Goal: Information Seeking & Learning: Learn about a topic

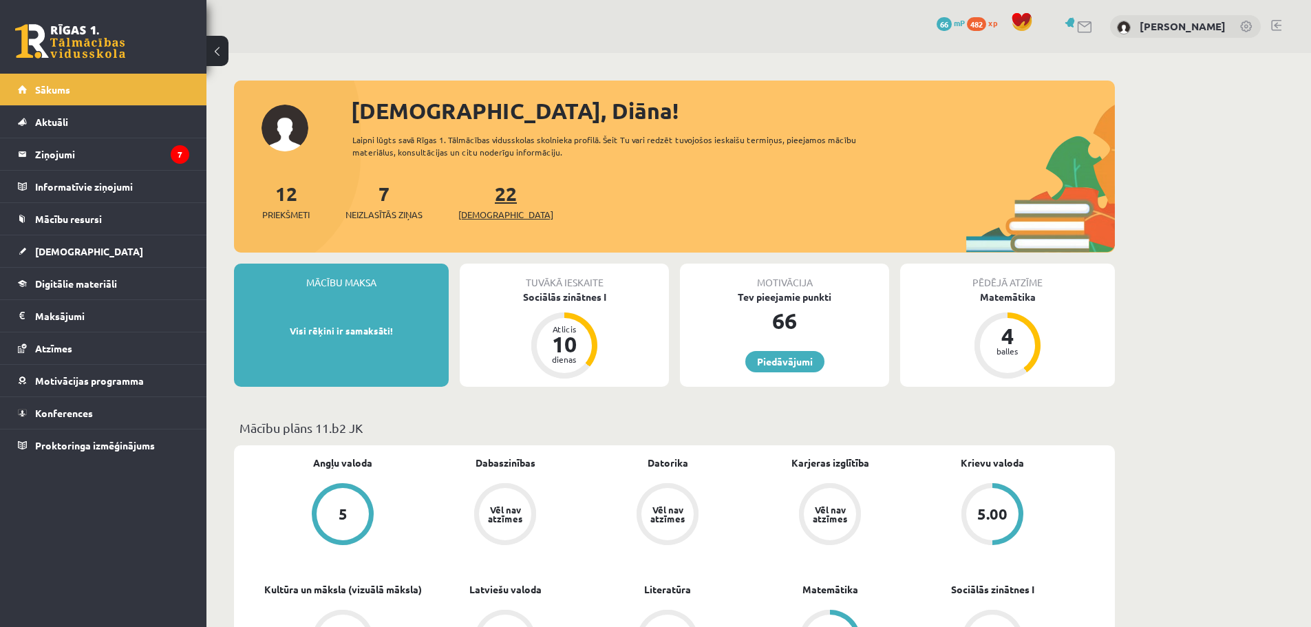
click at [471, 213] on span "[DEMOGRAPHIC_DATA]" at bounding box center [505, 215] width 95 height 14
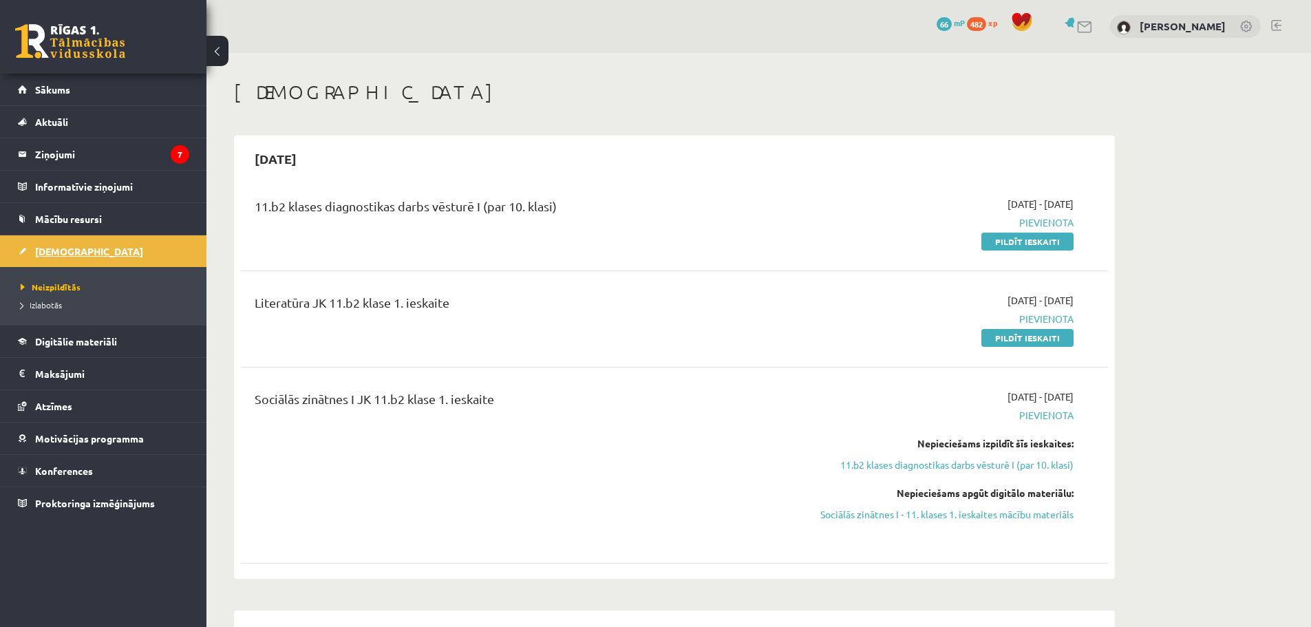
click at [85, 248] on link "[DEMOGRAPHIC_DATA]" at bounding box center [103, 251] width 171 height 32
click at [80, 61] on div "0 Dāvanas 66 mP 482 xp" at bounding box center [103, 37] width 206 height 74
click at [87, 56] on link at bounding box center [70, 41] width 110 height 34
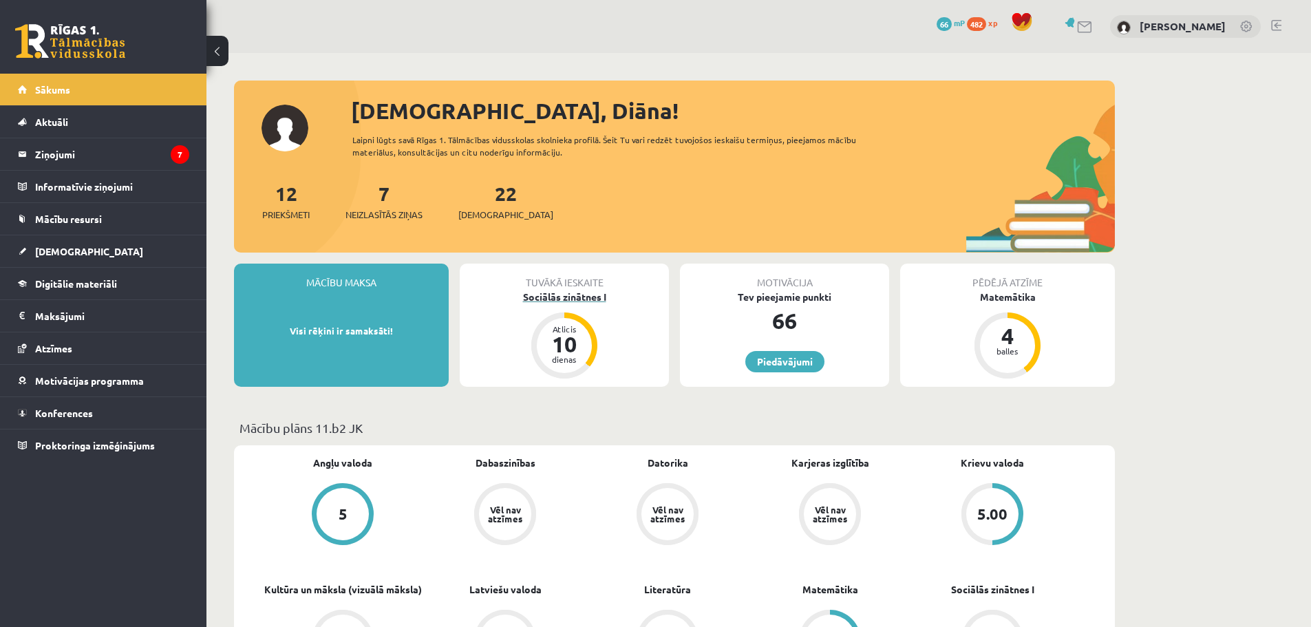
click at [587, 299] on div "Sociālās zinātnes I" at bounding box center [564, 297] width 209 height 14
click at [789, 370] on link "Piedāvājumi" at bounding box center [784, 361] width 79 height 21
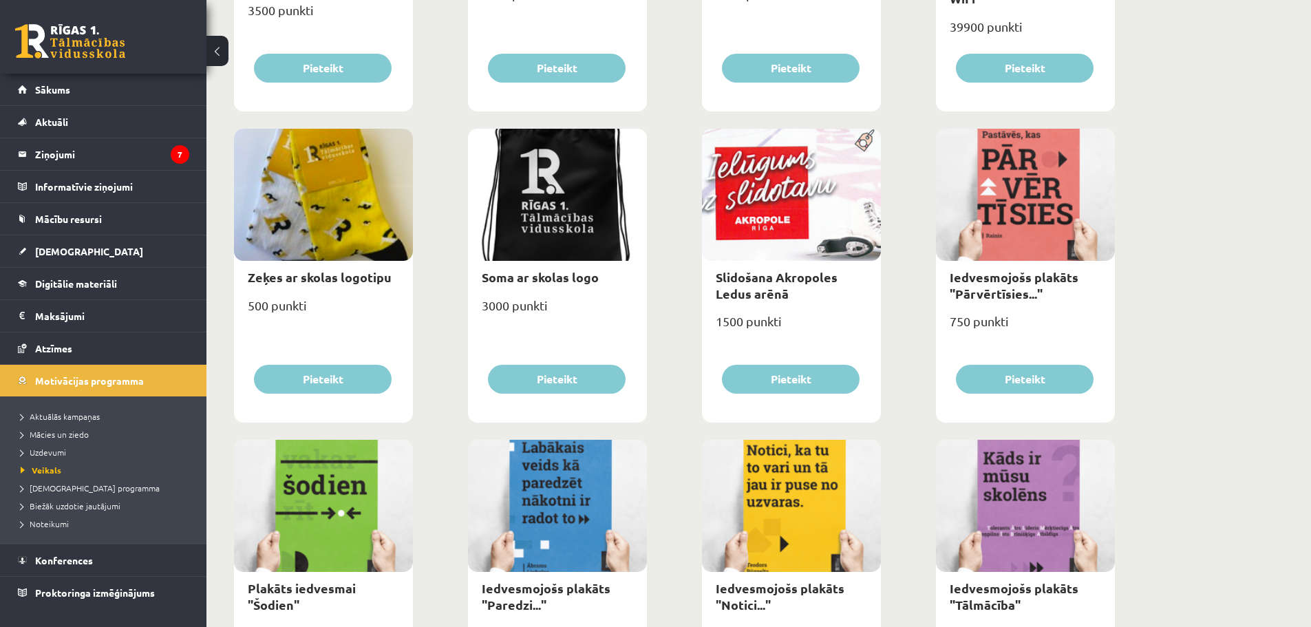
scroll to position [1032, 0]
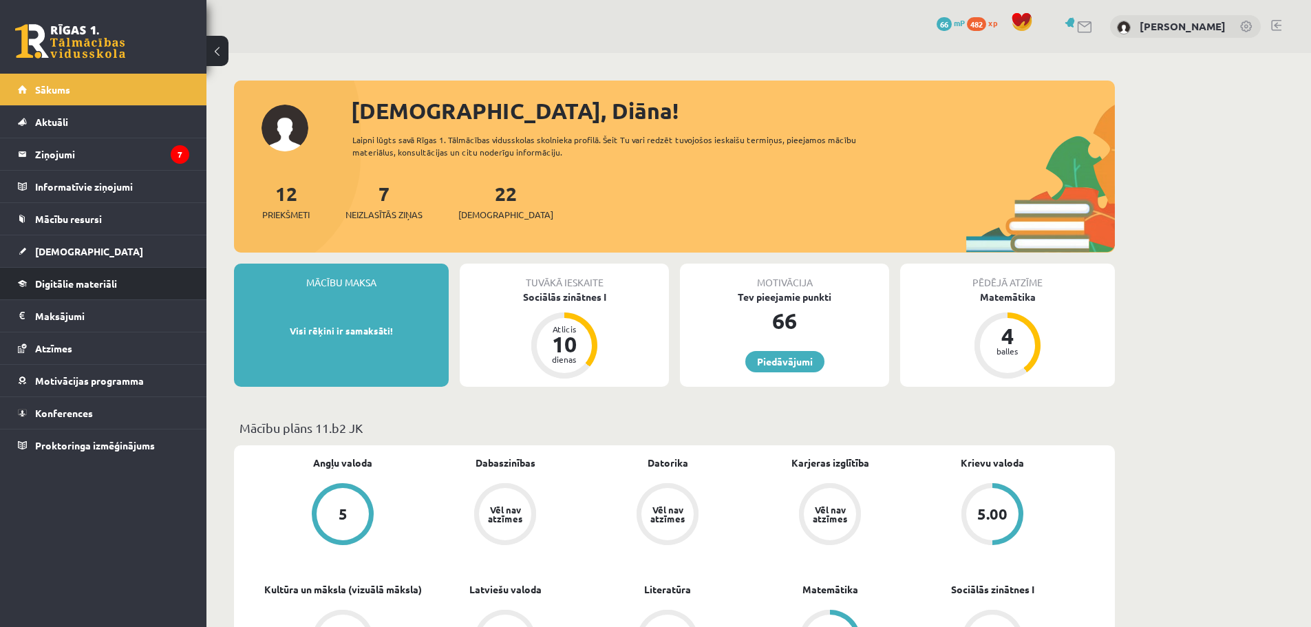
click at [106, 267] on li "Digitālie materiāli Programma Biežāk uzdotie jautājumi" at bounding box center [103, 283] width 206 height 33
click at [109, 284] on span "Digitālie materiāli" at bounding box center [76, 283] width 82 height 12
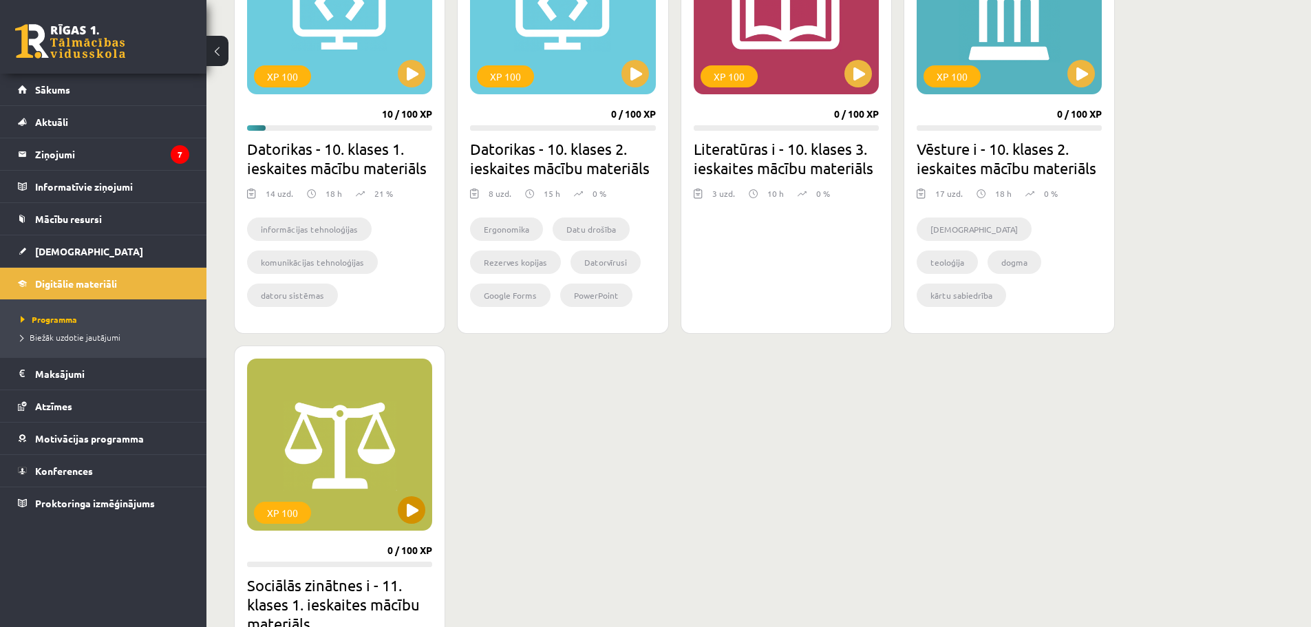
scroll to position [1376, 0]
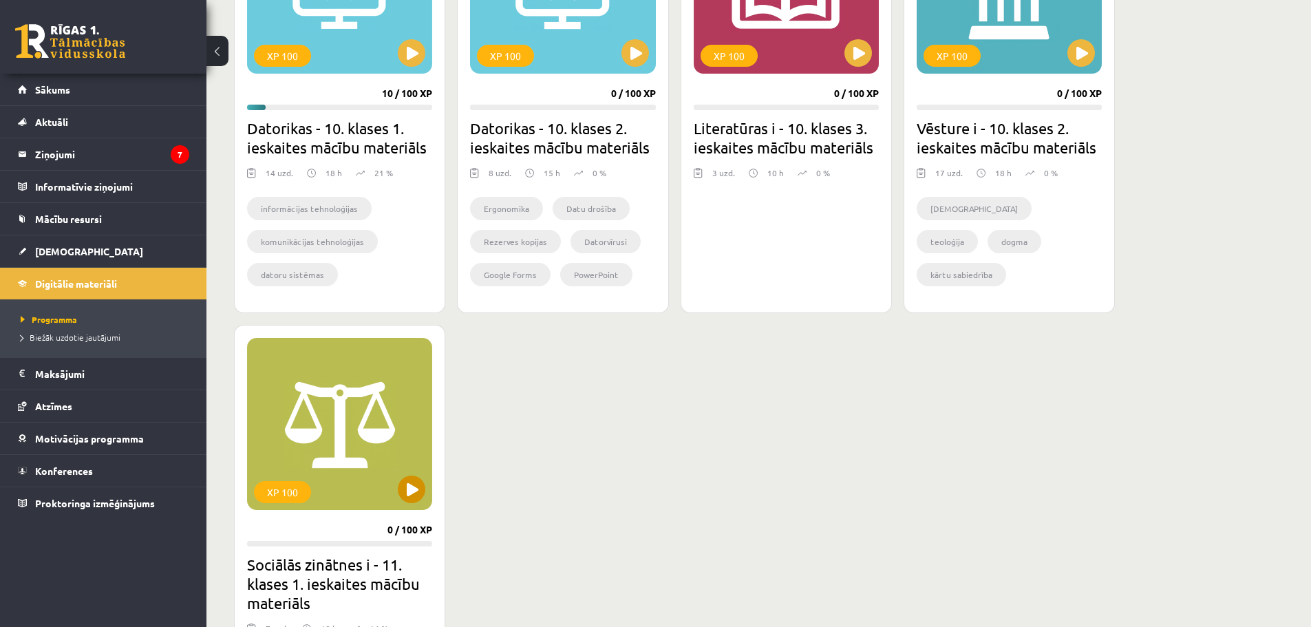
click at [366, 426] on div "XP 100" at bounding box center [339, 424] width 185 height 172
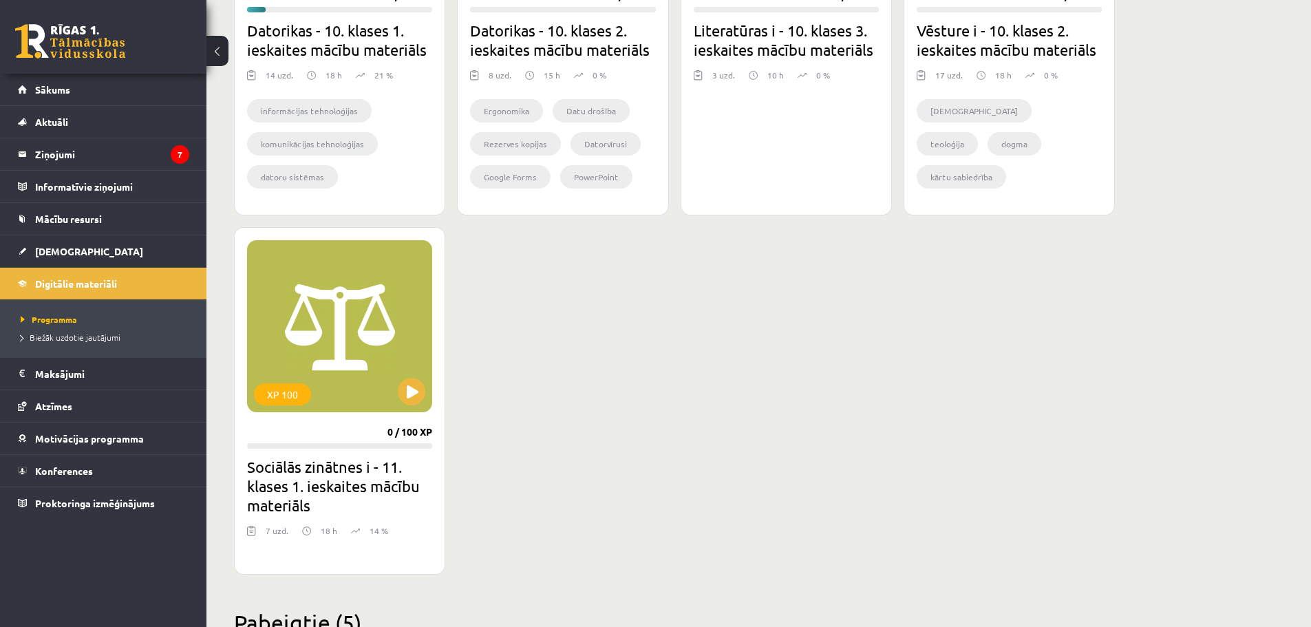
scroll to position [1514, 0]
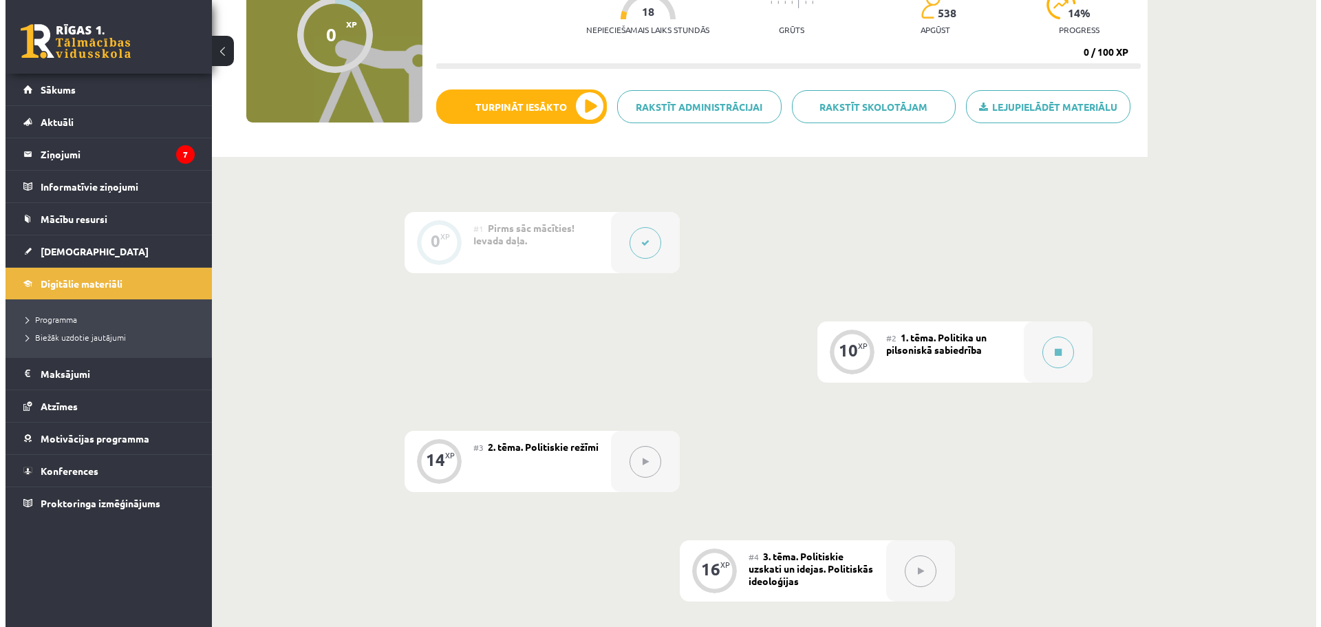
scroll to position [69, 0]
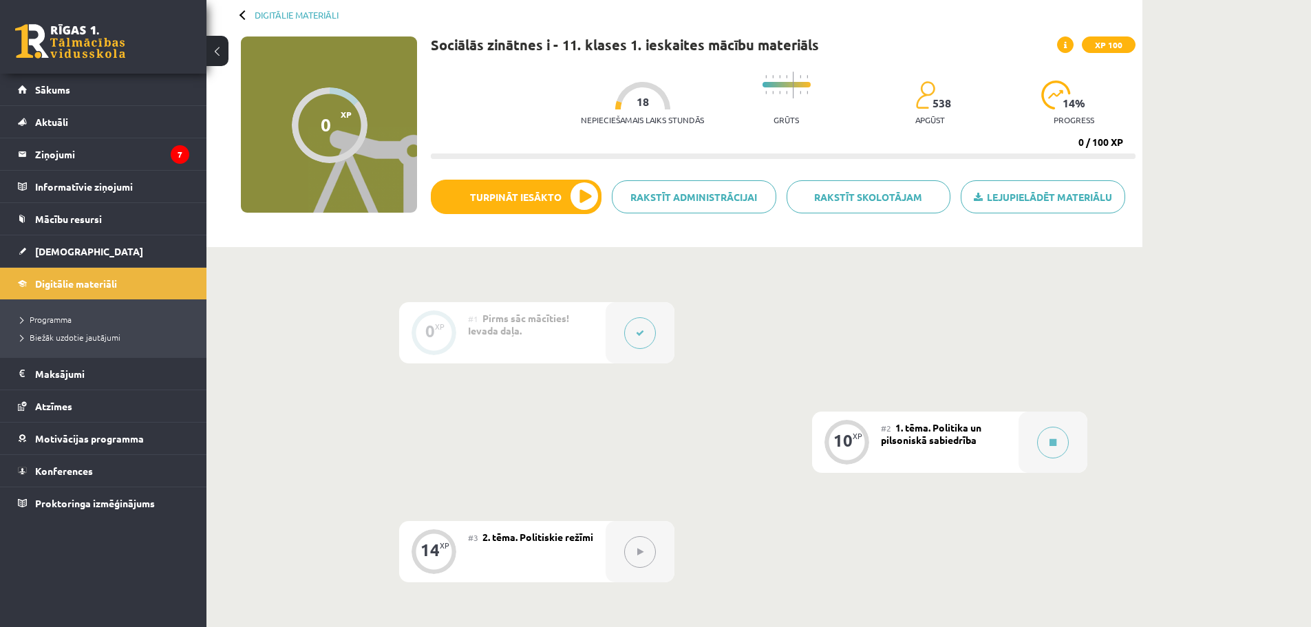
click at [852, 448] on div "10 XP" at bounding box center [846, 440] width 41 height 41
click at [1049, 440] on icon at bounding box center [1052, 442] width 7 height 8
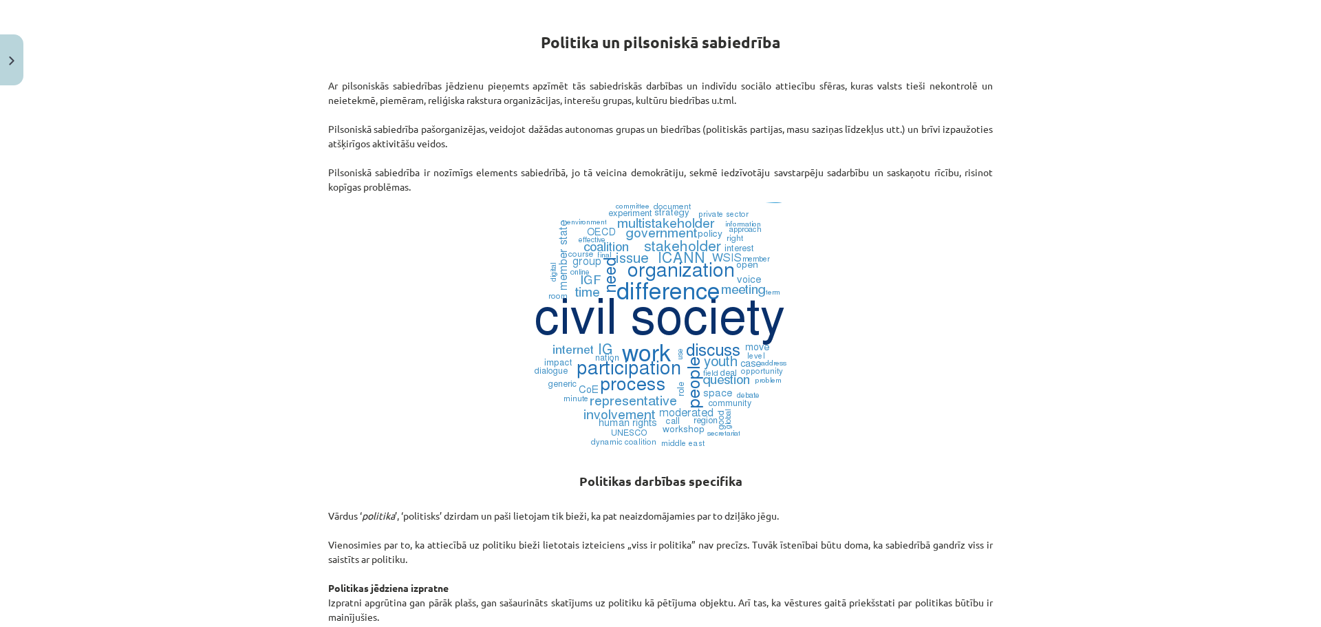
scroll to position [0, 0]
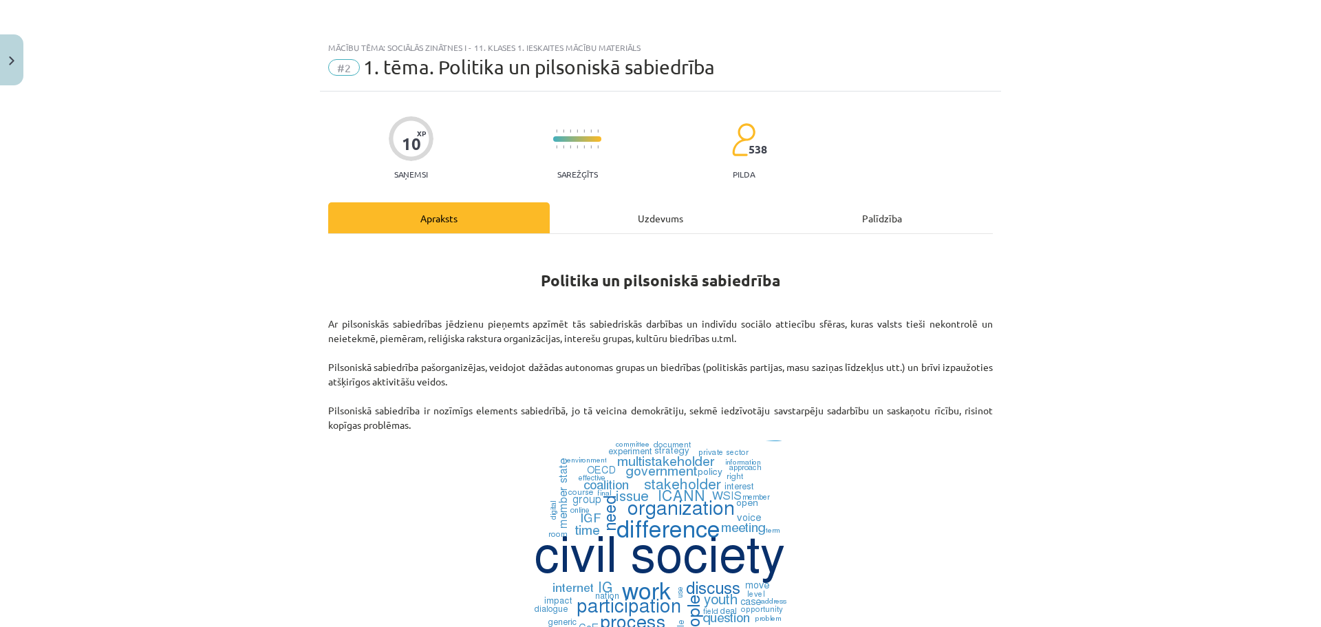
click at [676, 211] on div "Uzdevums" at bounding box center [661, 217] width 222 height 31
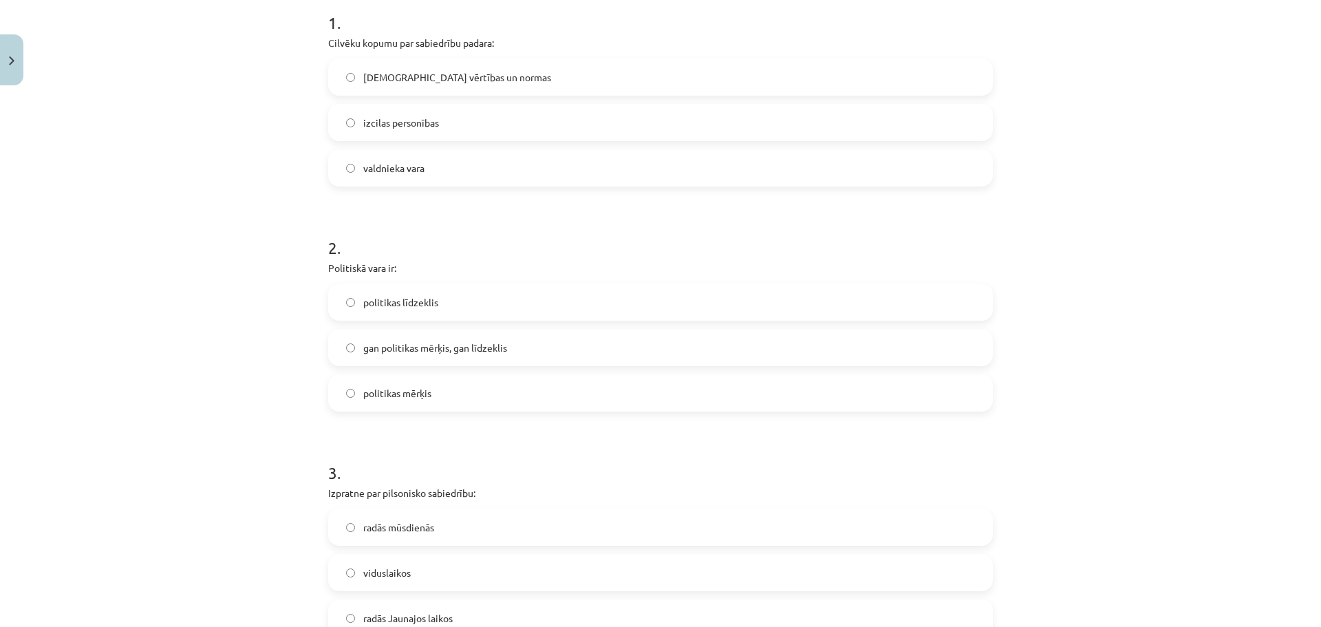
scroll to position [10, 0]
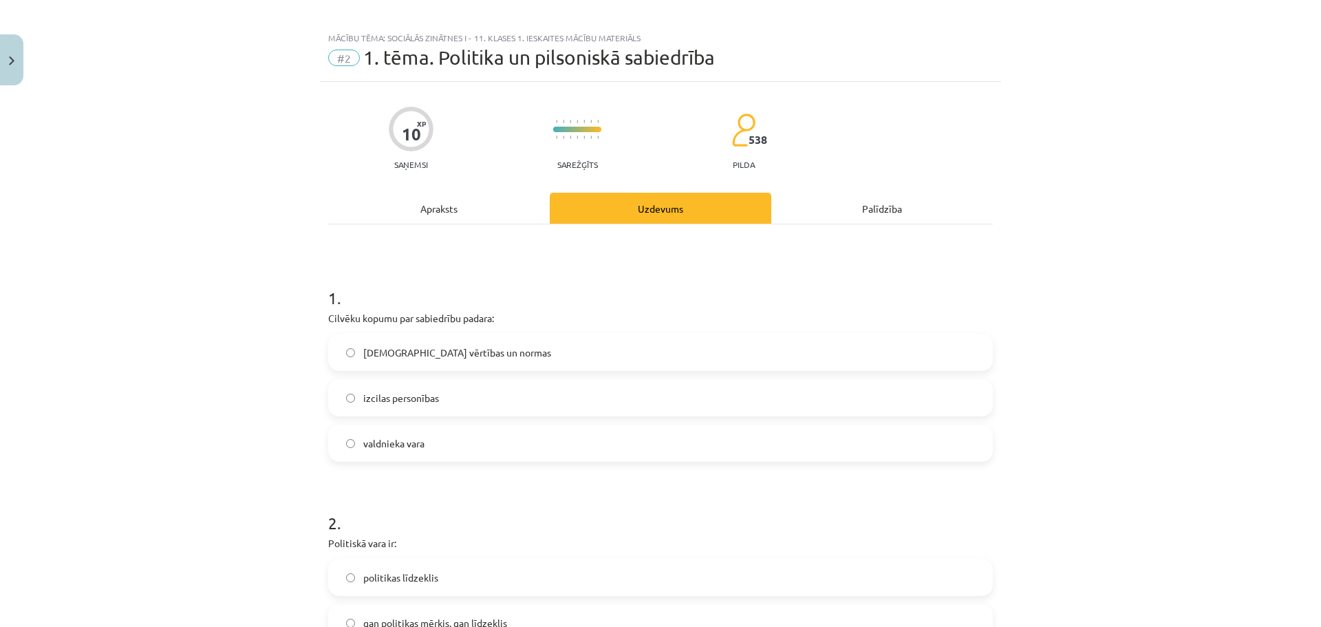
click at [447, 204] on div "Apraksts" at bounding box center [439, 208] width 222 height 31
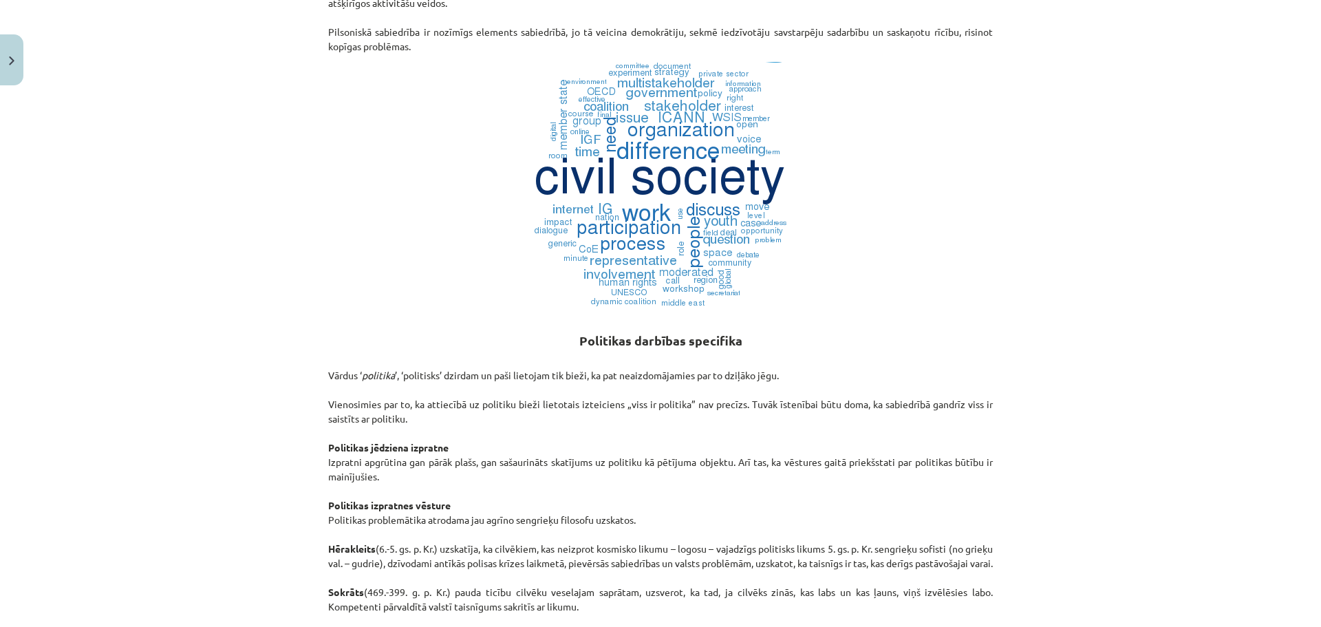
scroll to position [172, 0]
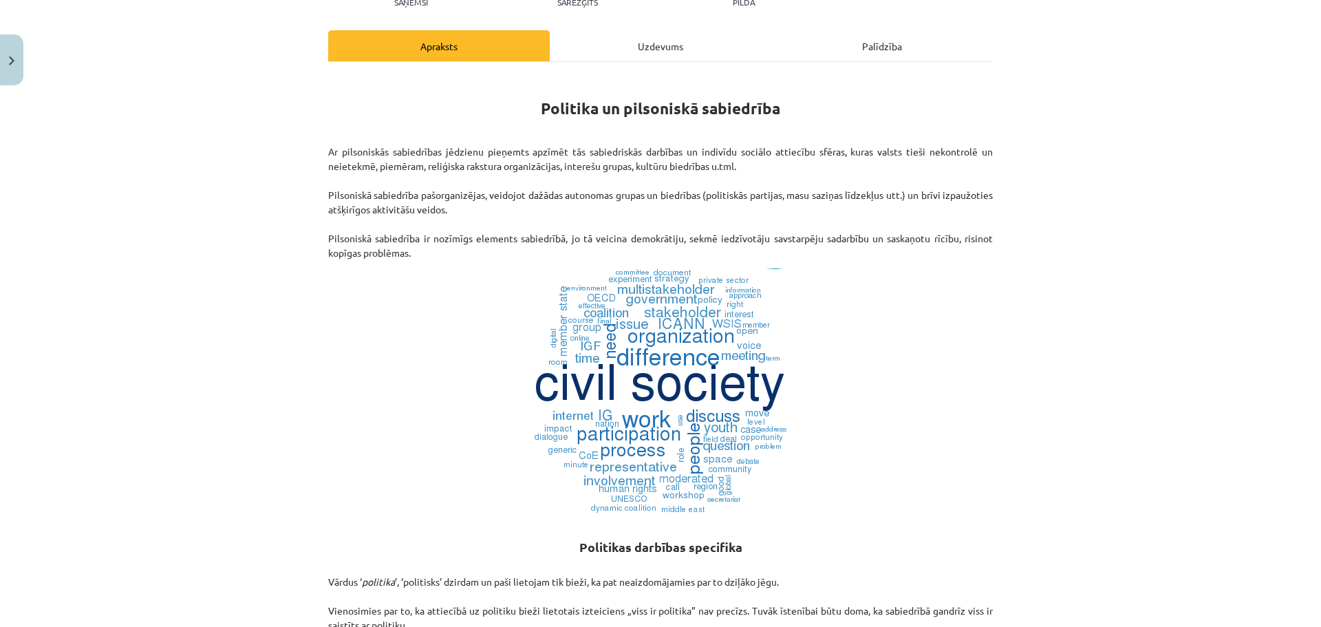
click at [666, 56] on div "Uzdevums" at bounding box center [661, 45] width 222 height 31
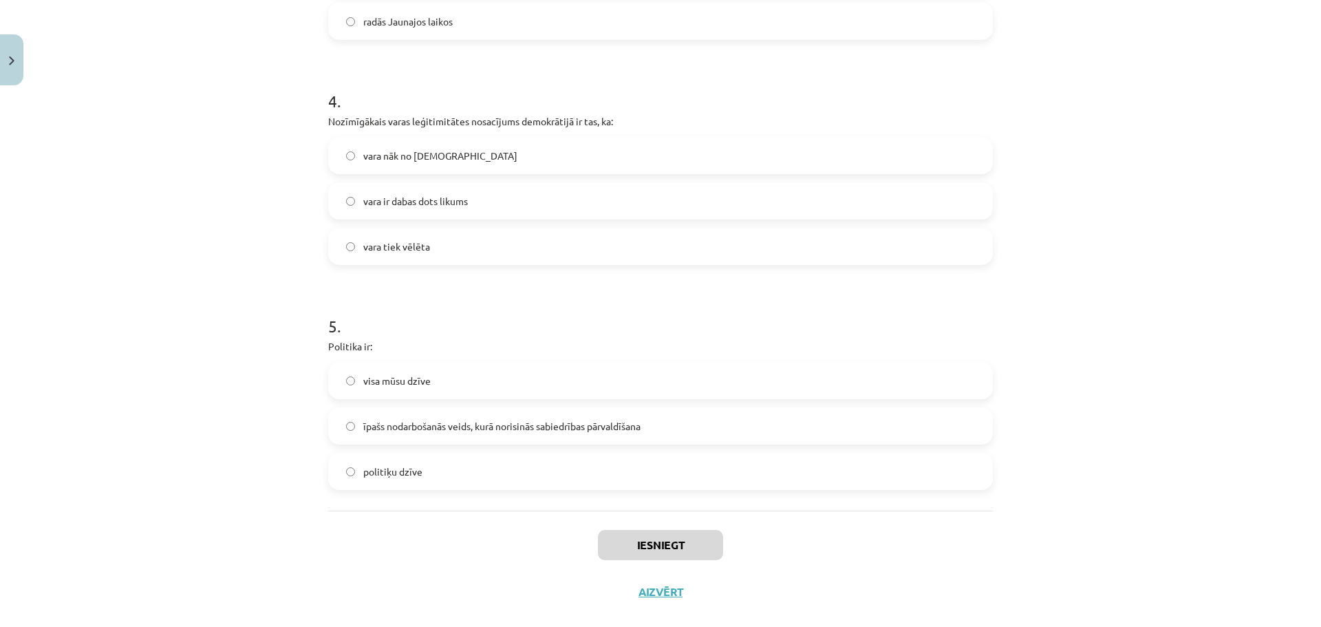
scroll to position [904, 0]
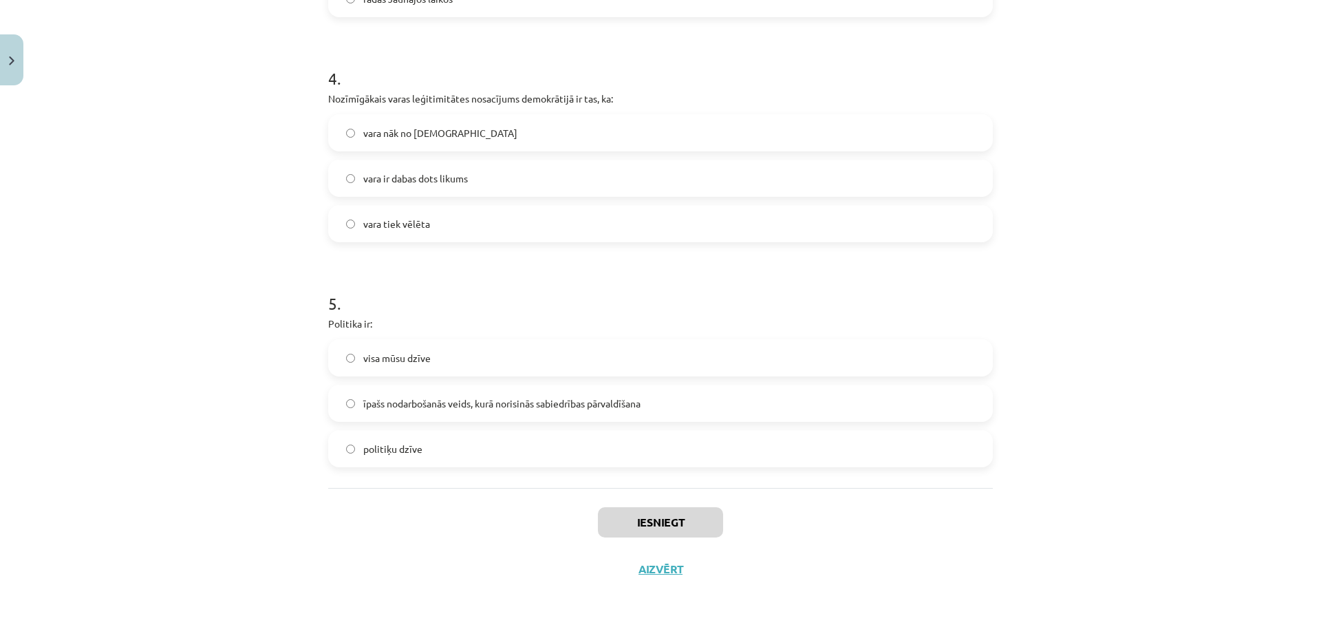
click at [479, 408] on span "īpašs nodarbošanās veids, kurā norisinās sabiedrības pārvaldīšana" at bounding box center [501, 403] width 277 height 14
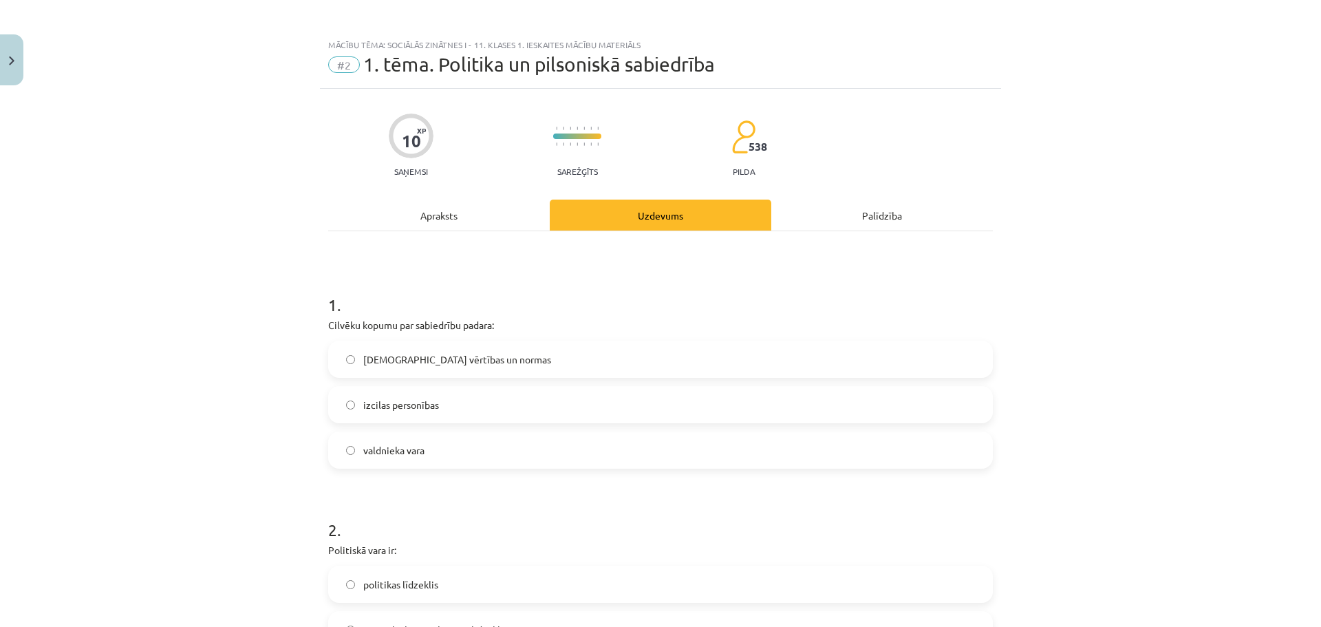
scroll to position [0, 0]
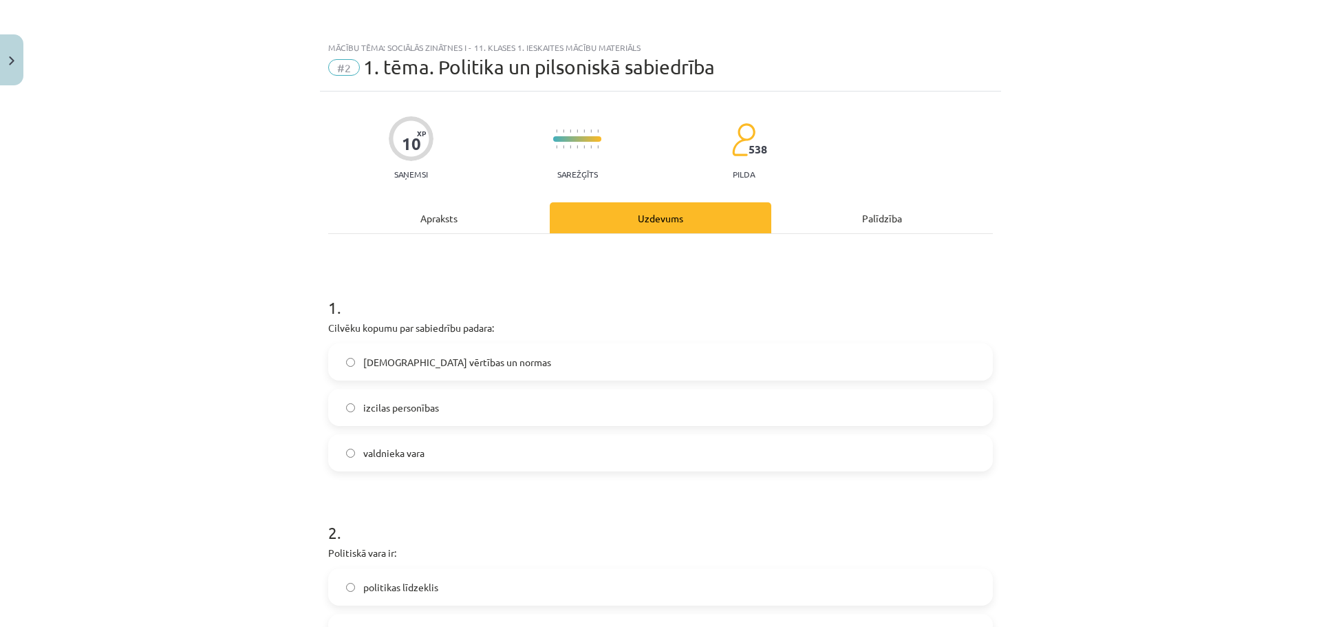
click at [482, 219] on div "Apraksts" at bounding box center [439, 217] width 222 height 31
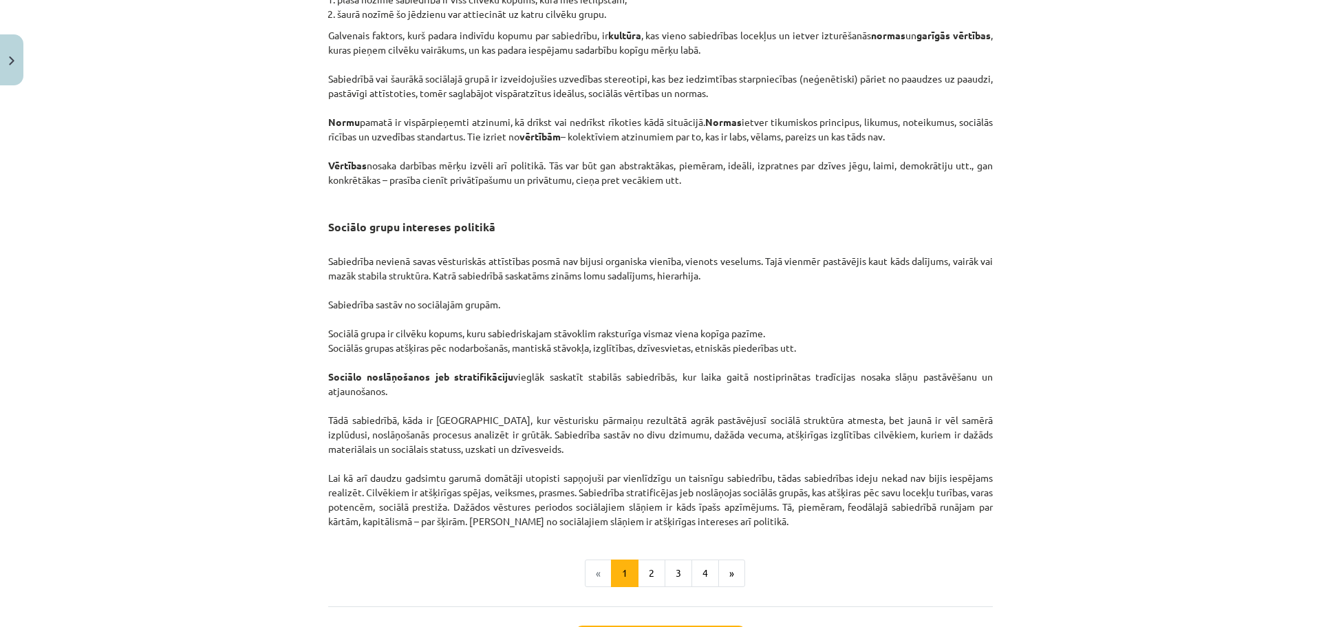
scroll to position [2030, 0]
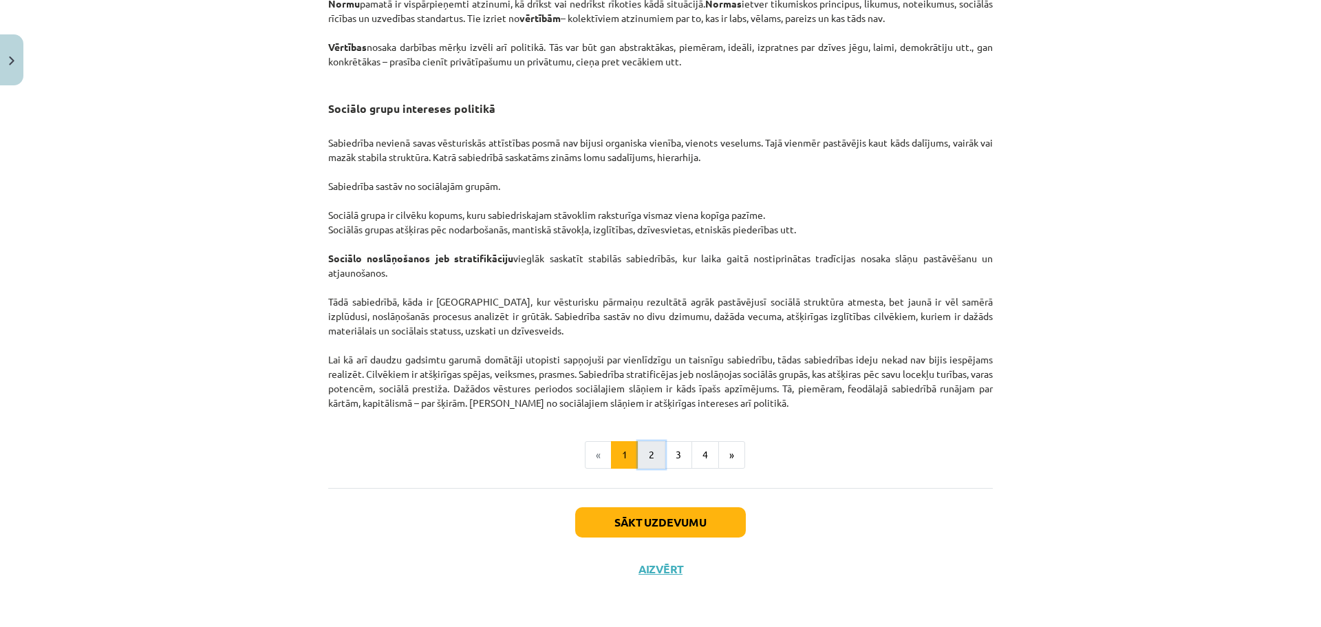
click at [643, 460] on button "2" at bounding box center [652, 455] width 28 height 28
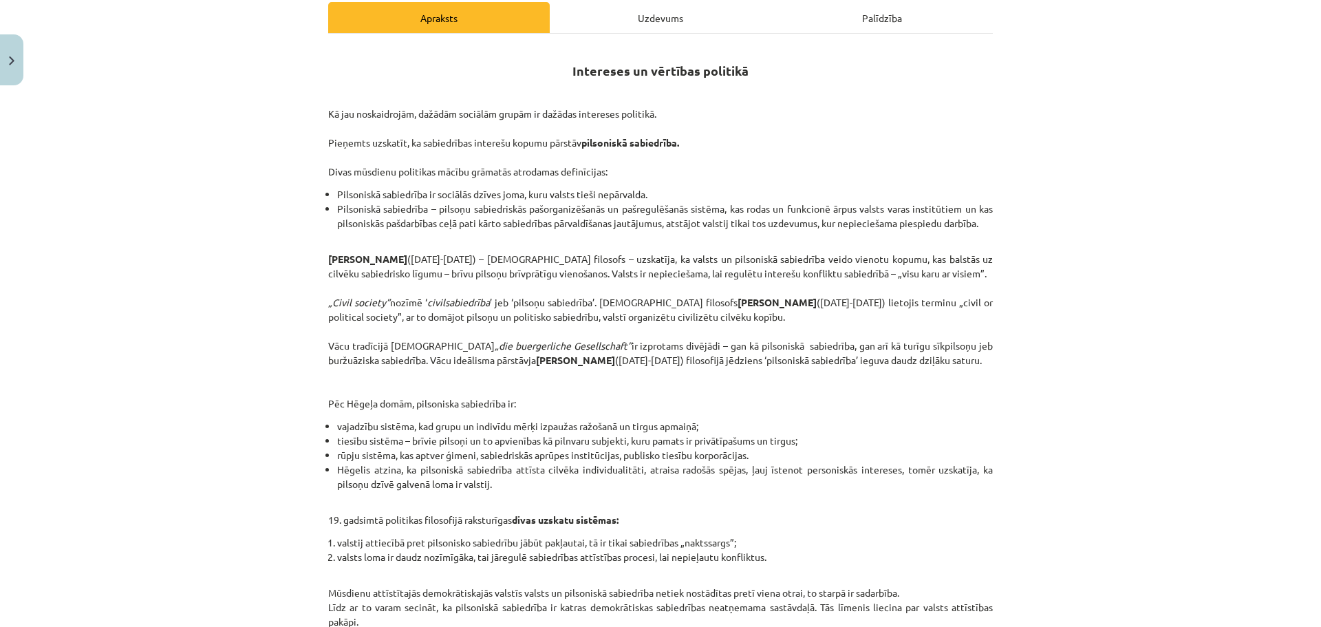
scroll to position [178, 0]
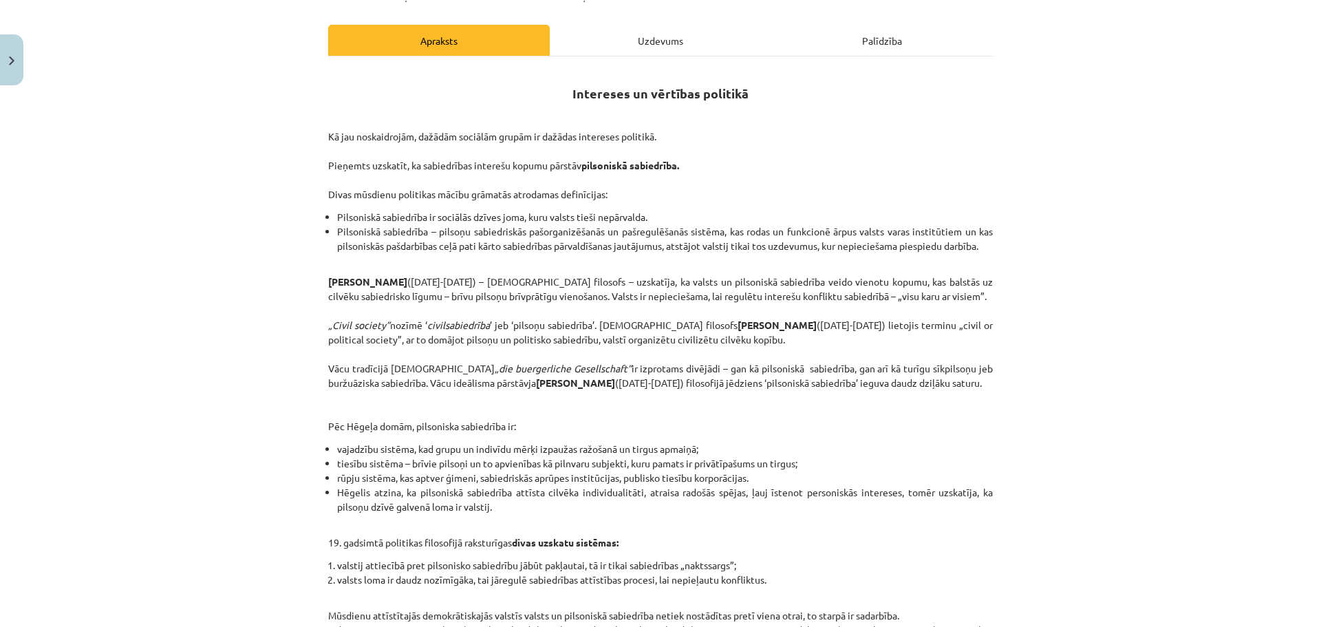
click at [634, 37] on div "Uzdevums" at bounding box center [661, 40] width 222 height 31
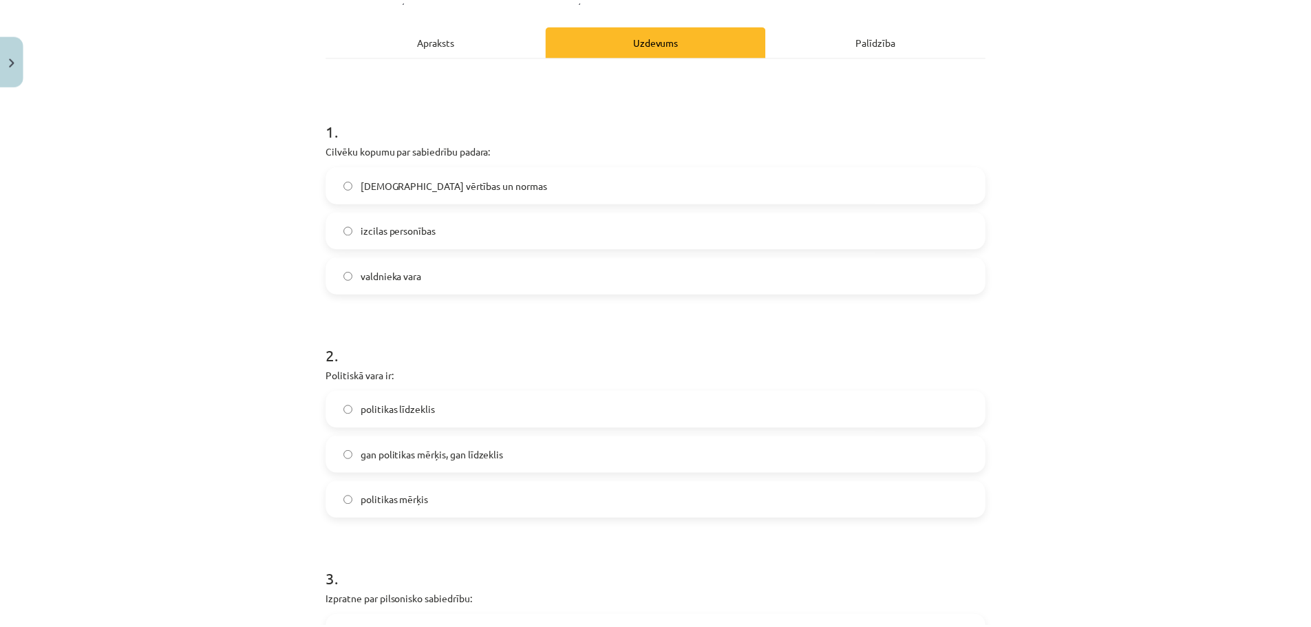
scroll to position [34, 0]
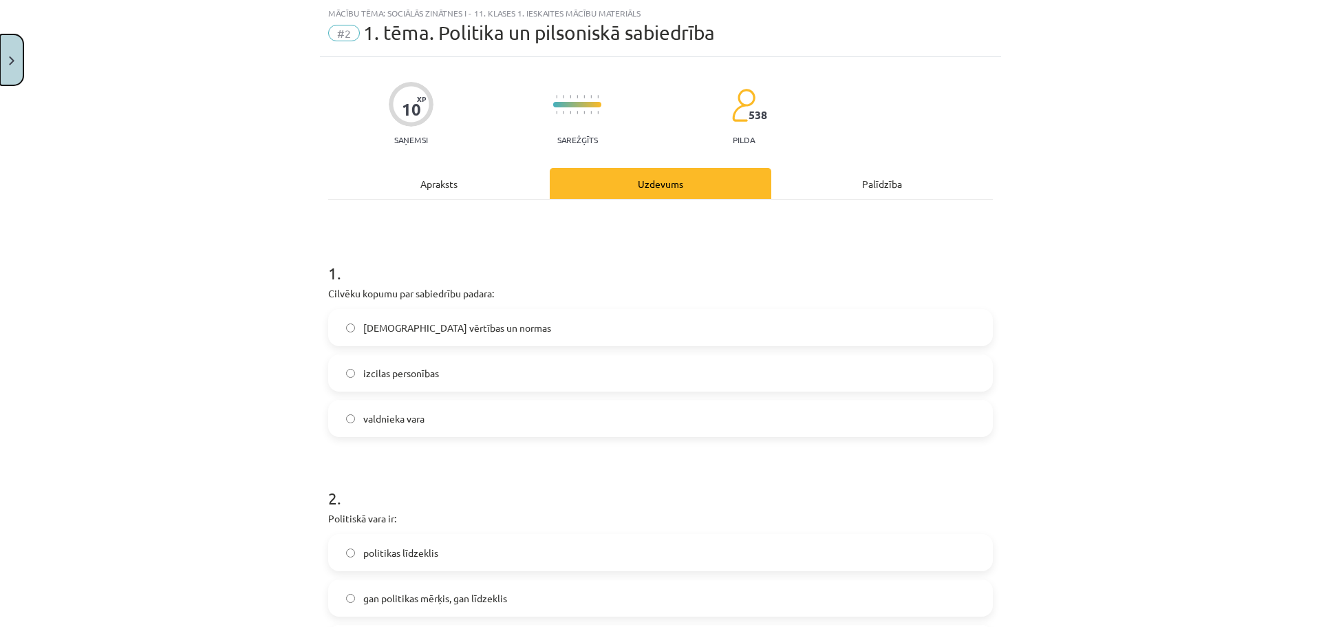
click at [6, 71] on button "Close" at bounding box center [11, 59] width 23 height 51
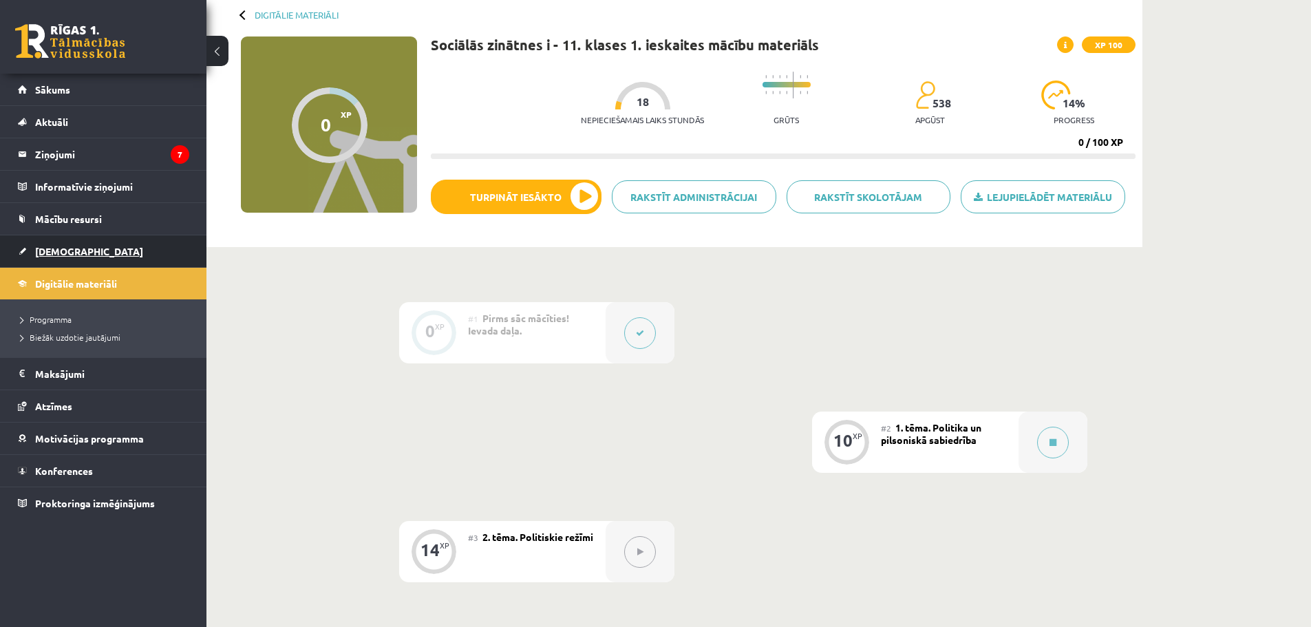
click at [84, 255] on link "[DEMOGRAPHIC_DATA]" at bounding box center [103, 251] width 171 height 32
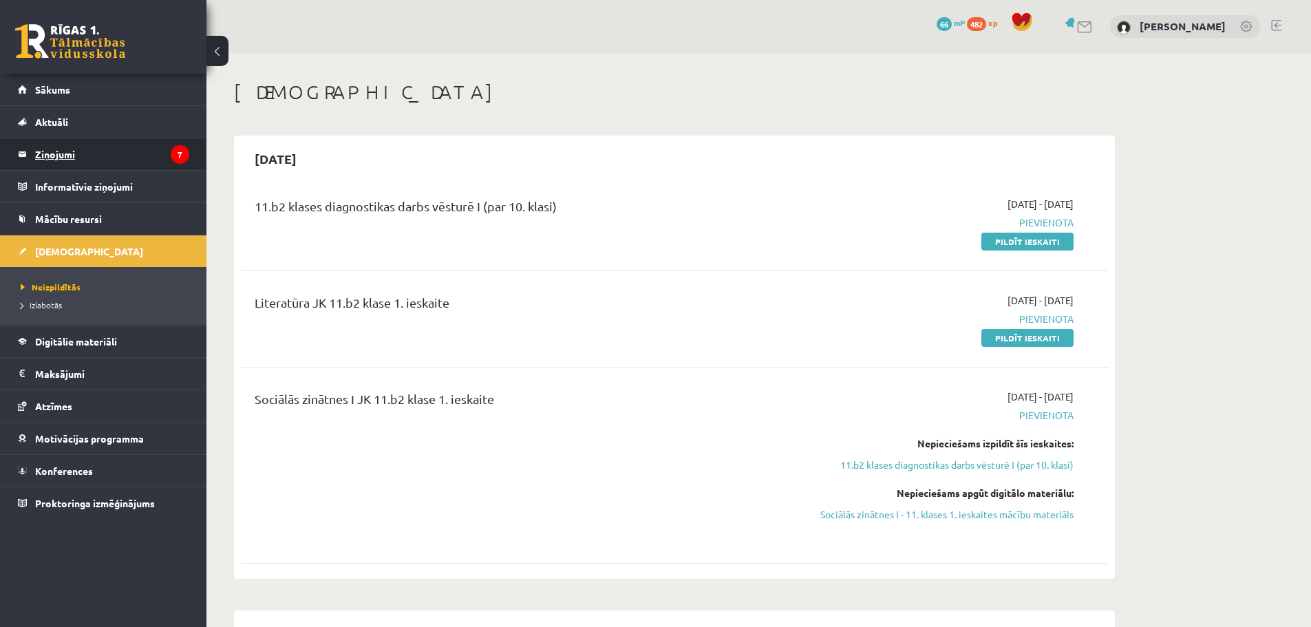
click at [114, 160] on legend "Ziņojumi 7" at bounding box center [112, 154] width 154 height 32
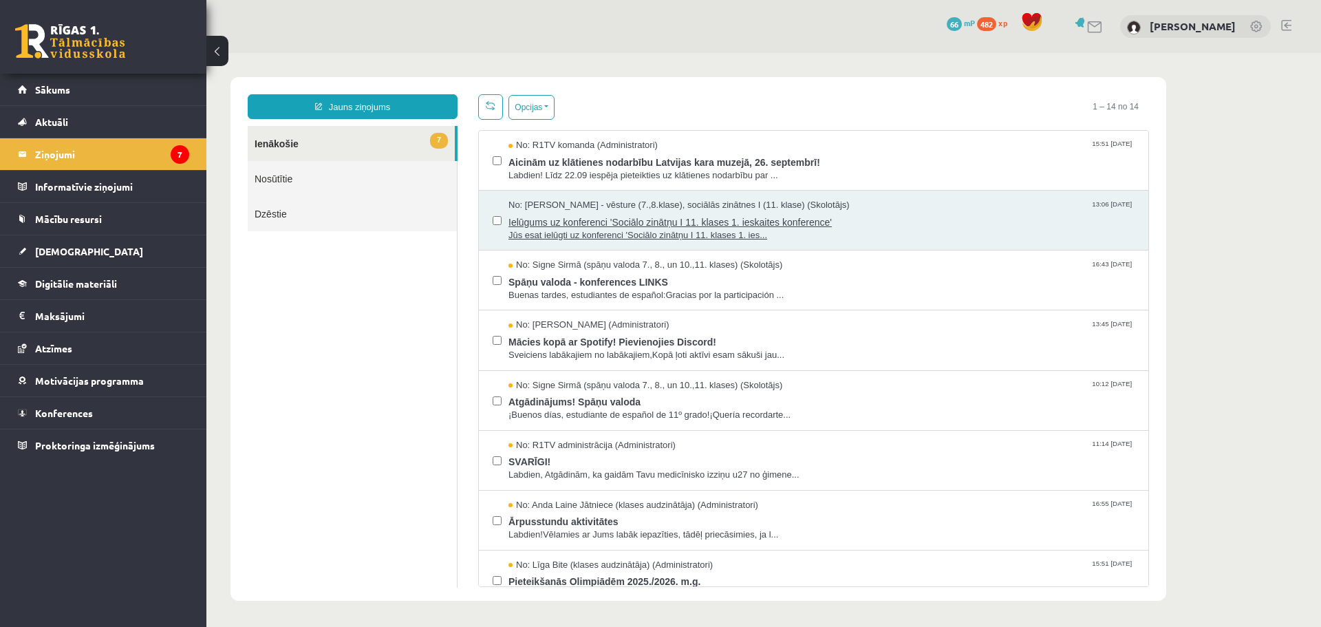
click at [600, 222] on span "Ielūgums uz konferenci 'Sociālo zinātņu I 11. klases 1. ieskaites konference'" at bounding box center [821, 220] width 626 height 17
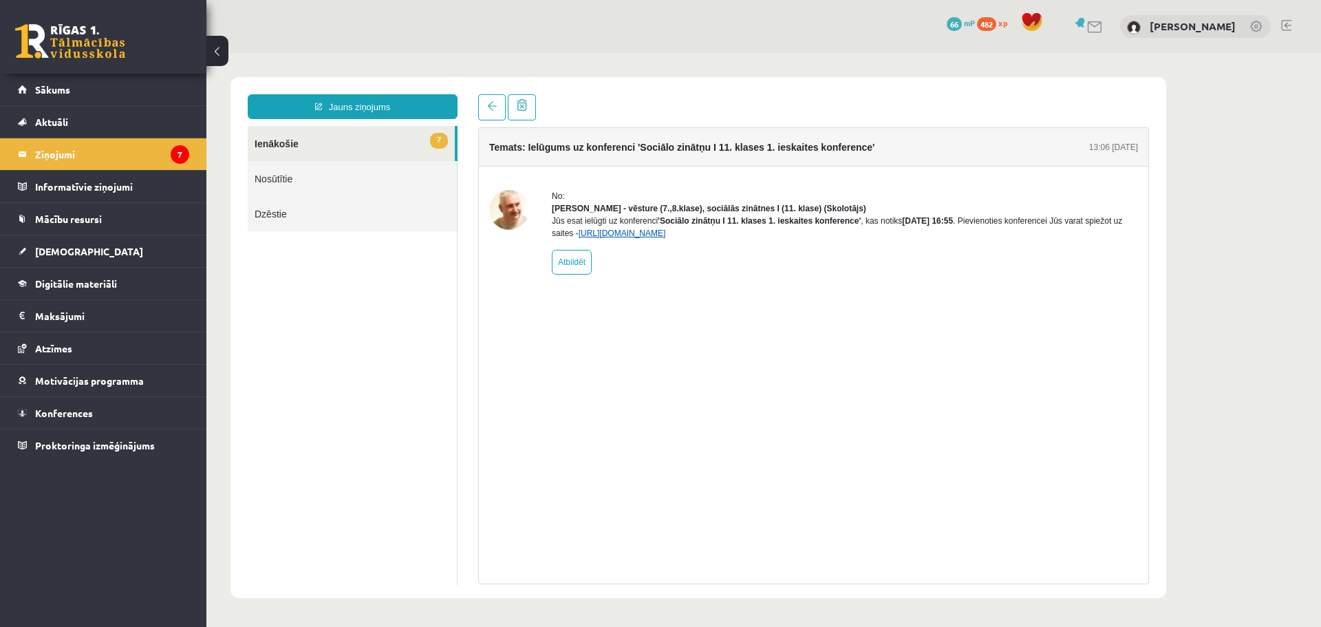
click at [628, 238] on link "https://eskola.r1tv.lv/conferences/4699/join" at bounding box center [622, 233] width 87 height 10
click at [92, 420] on link "Konferences" at bounding box center [103, 413] width 171 height 32
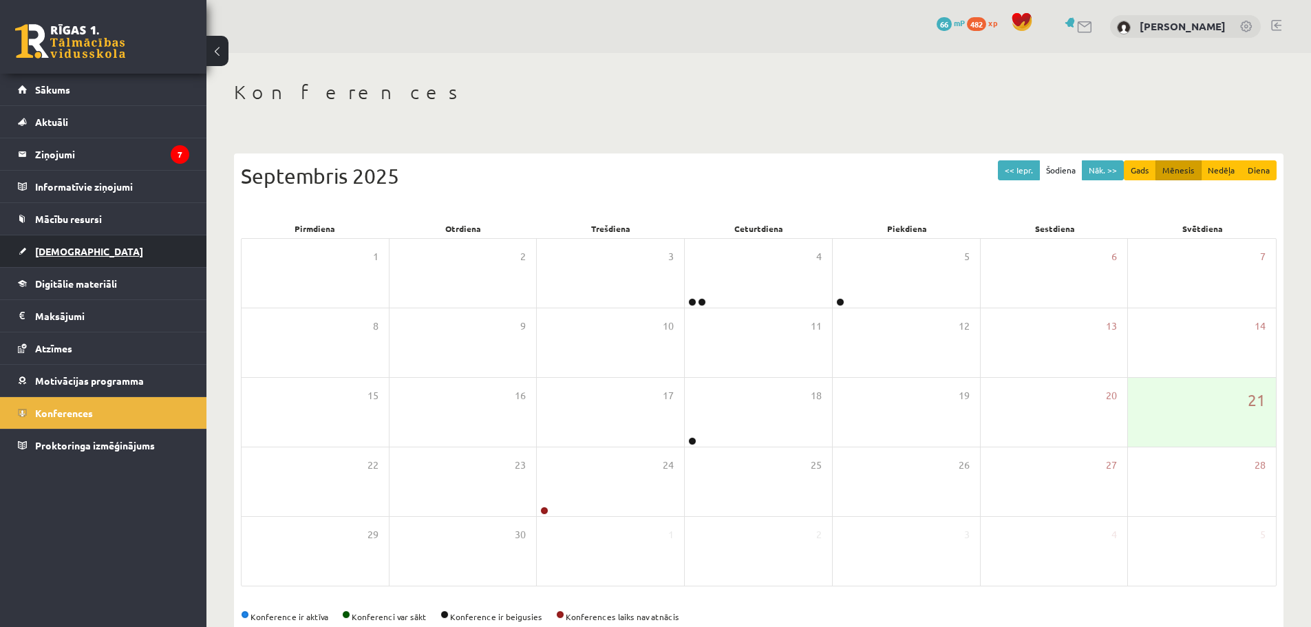
click at [153, 259] on link "[DEMOGRAPHIC_DATA]" at bounding box center [103, 251] width 171 height 32
